Goal: Information Seeking & Learning: Learn about a topic

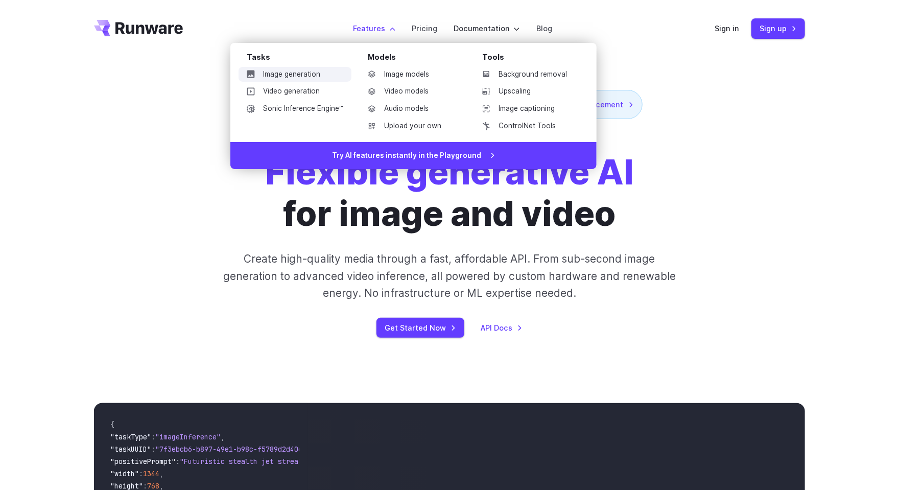
click at [291, 74] on link "Image generation" at bounding box center [295, 74] width 113 height 15
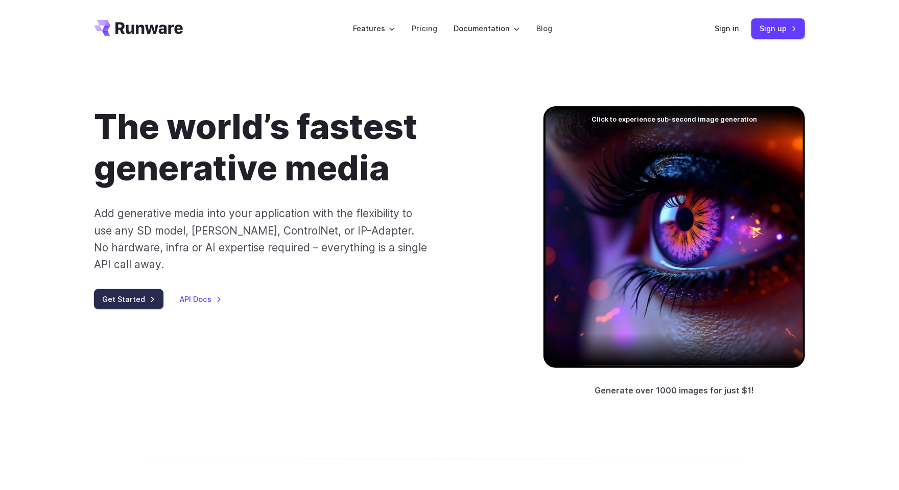
click at [137, 289] on link "Get Started" at bounding box center [128, 299] width 69 height 20
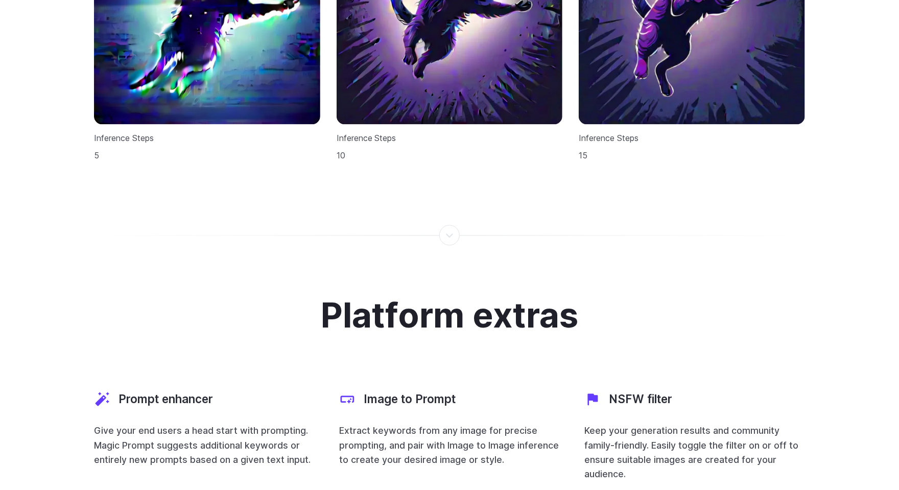
scroll to position [3128, 0]
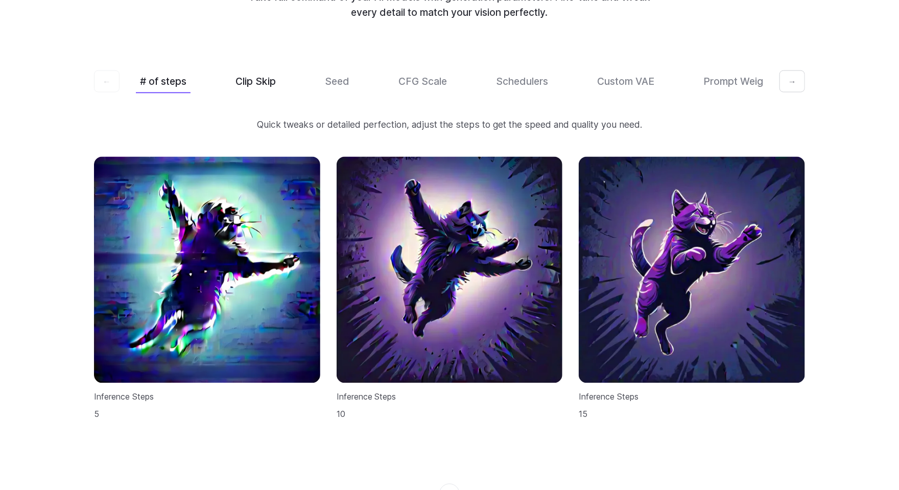
click at [260, 69] on button "Clip Skip" at bounding box center [255, 81] width 49 height 24
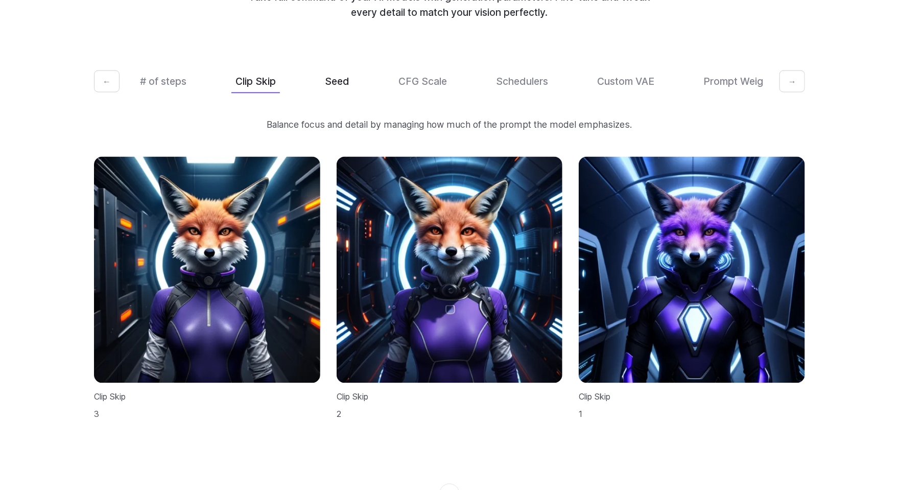
click at [340, 69] on button "Seed" at bounding box center [337, 81] width 33 height 24
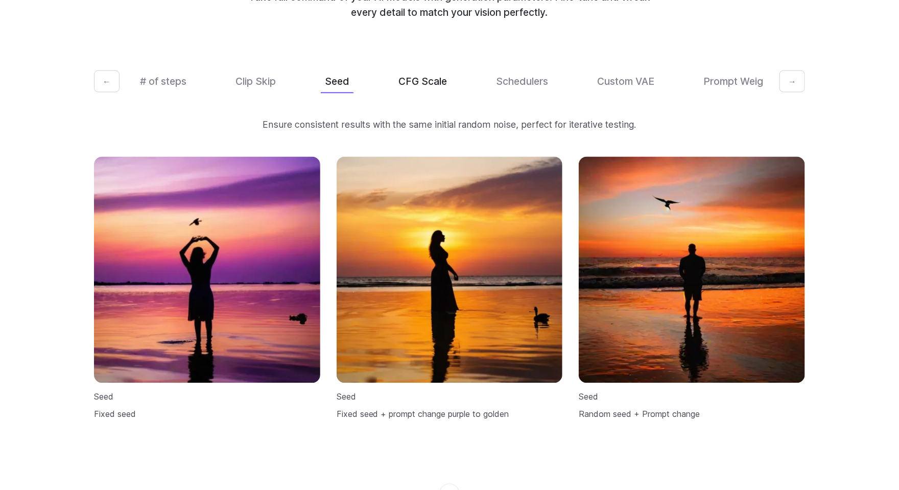
click at [447, 72] on button "CFG Scale" at bounding box center [422, 81] width 57 height 24
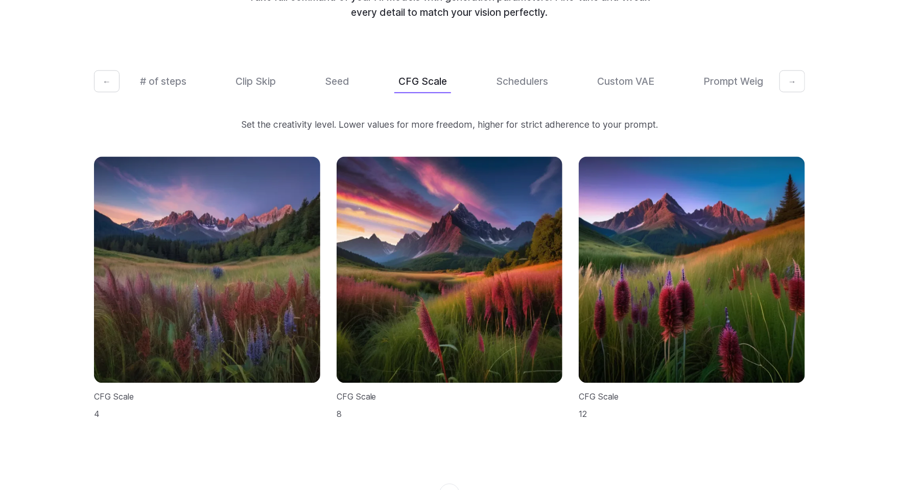
click at [575, 78] on div "# of steps Clip Skip Seed CFG Scale Schedulers Custom VAE Prompt Weights" at bounding box center [449, 81] width 627 height 24
click at [622, 69] on button "Custom VAE" at bounding box center [625, 81] width 65 height 24
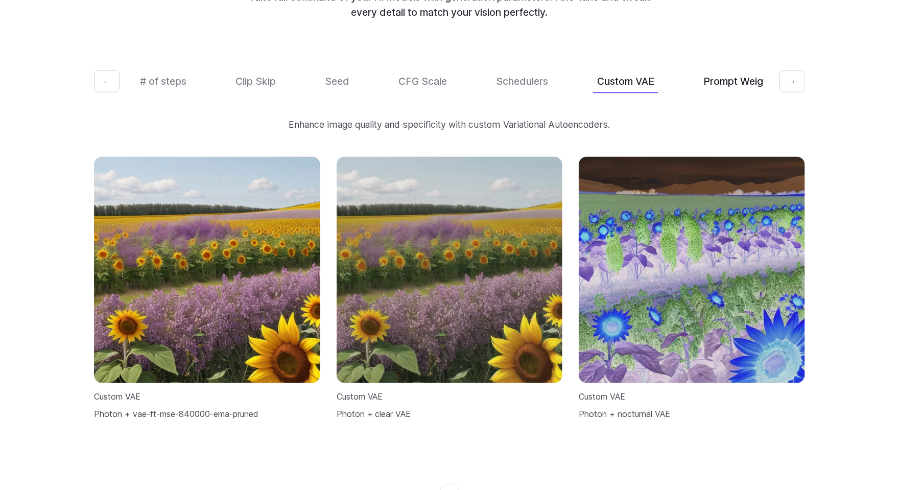
click at [727, 69] on button "Prompt Weights" at bounding box center [740, 81] width 82 height 24
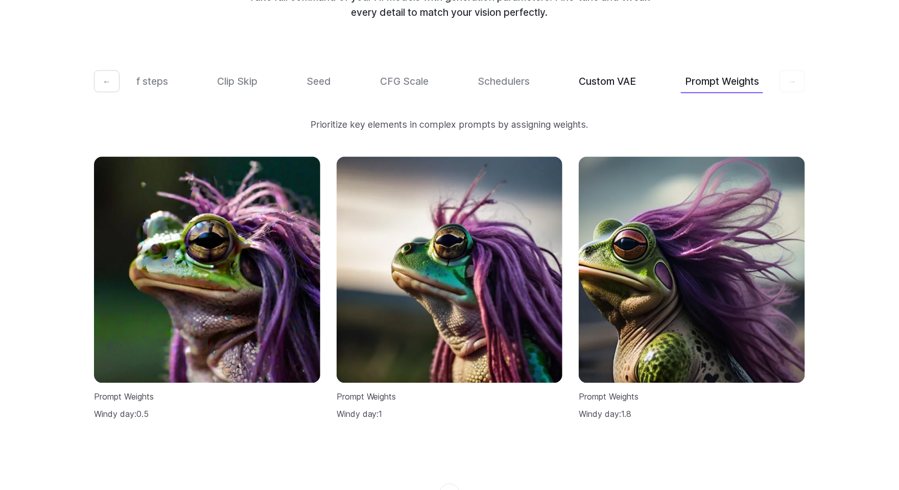
click at [611, 69] on button "Custom VAE" at bounding box center [607, 81] width 65 height 24
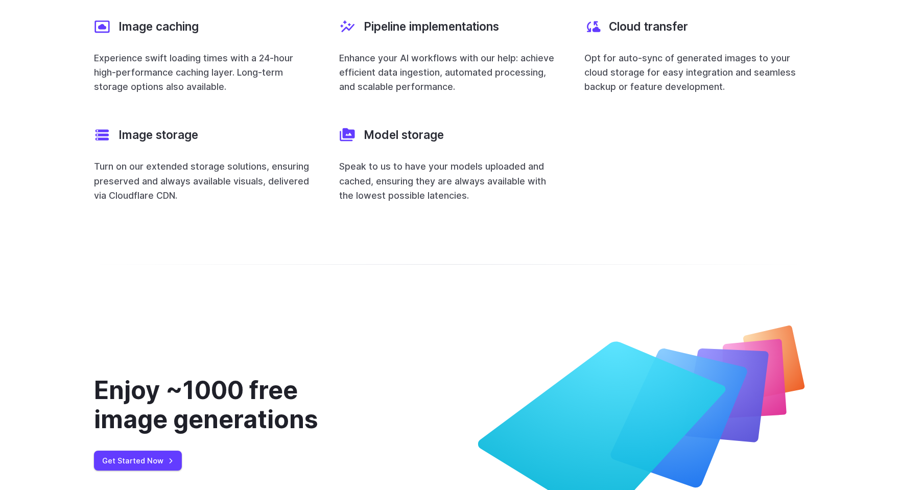
scroll to position [4142, 0]
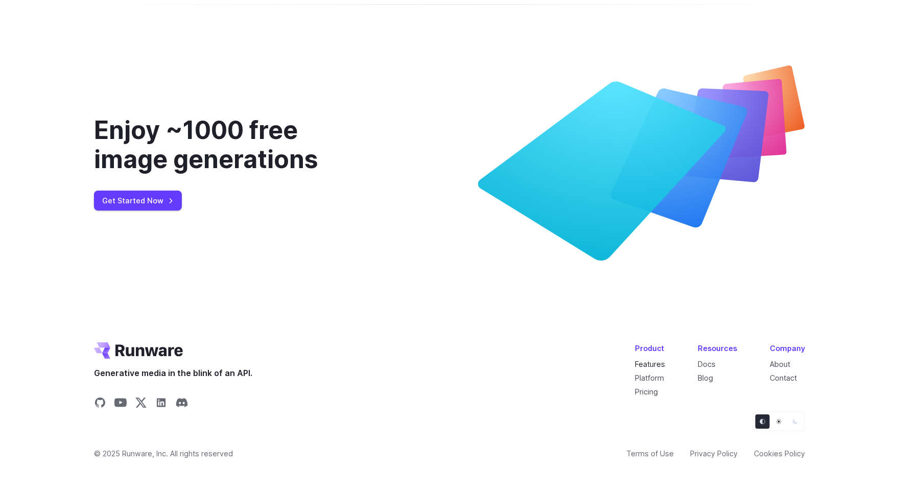
click at [656, 360] on link "Features" at bounding box center [650, 364] width 30 height 9
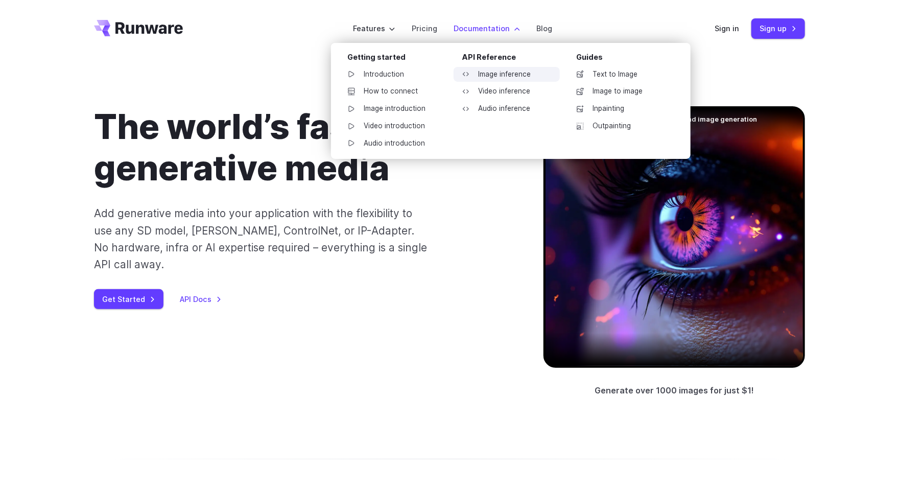
click at [496, 74] on link "Image inference" at bounding box center [507, 74] width 106 height 15
